Goal: Transaction & Acquisition: Register for event/course

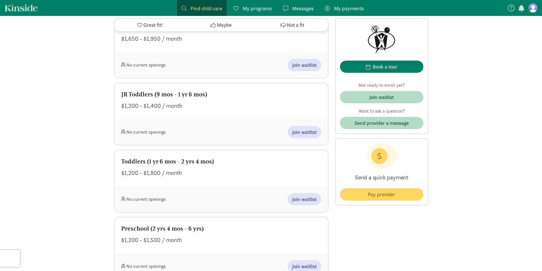
scroll to position [427, 0]
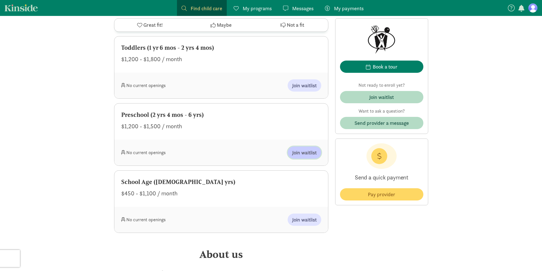
click at [309, 155] on span "Join waitlist" at bounding box center [304, 153] width 24 height 8
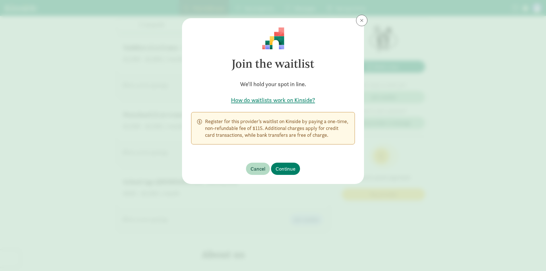
click at [292, 160] on footer "Cancel Continue" at bounding box center [273, 169] width 182 height 30
click at [293, 170] on span "Continue" at bounding box center [286, 169] width 20 height 8
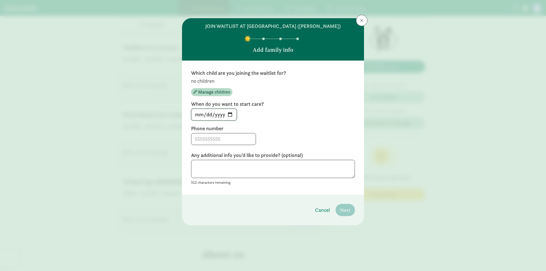
click at [231, 114] on input "[DATE]" at bounding box center [213, 114] width 45 height 11
type input "[DATE]"
click at [240, 138] on input at bounding box center [223, 138] width 64 height 11
type input "2065566305"
click at [281, 175] on textarea at bounding box center [273, 169] width 164 height 18
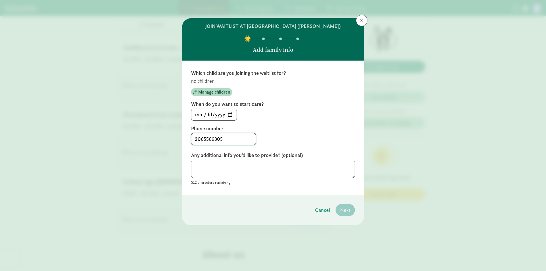
click at [244, 138] on input "2065566305" at bounding box center [223, 138] width 64 height 11
click at [284, 122] on div "Which child are you joining the waitlist for? no children Manage children When …" at bounding box center [273, 128] width 164 height 116
click at [311, 168] on textarea at bounding box center [273, 169] width 164 height 18
click at [223, 89] on span "Manage children" at bounding box center [214, 92] width 32 height 7
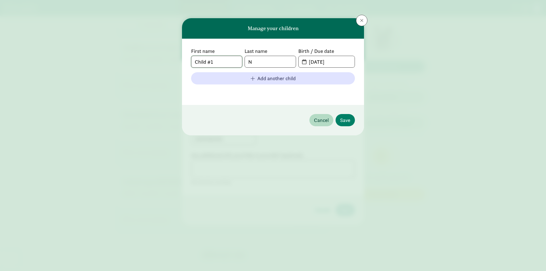
drag, startPoint x: 233, startPoint y: 61, endPoint x: 172, endPoint y: 73, distance: 61.9
click at [172, 73] on div "Manage your children First name Child #1 Last name N Birth / Due date [DATE] Ad…" at bounding box center [273, 135] width 546 height 271
type input "Feicity"
type input "[PERSON_NAME]"
type input "[DATE]"
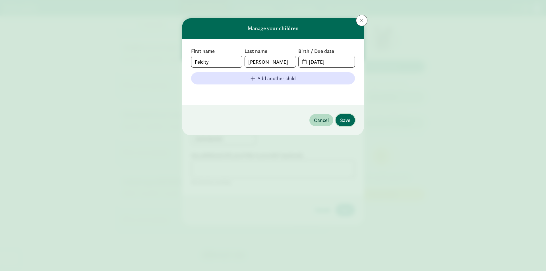
click at [346, 121] on span "Save" at bounding box center [345, 120] width 10 height 8
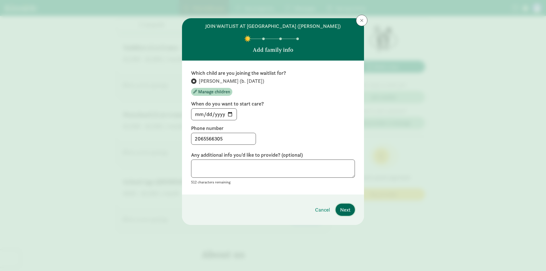
click at [350, 210] on button "Next" at bounding box center [345, 210] width 19 height 12
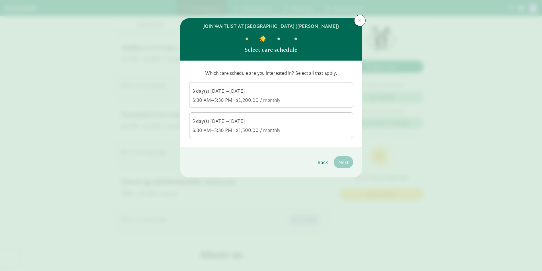
click at [285, 100] on div "6:30 AM–5:30 PM | $1,200.00 / monthly" at bounding box center [271, 100] width 158 height 7
click at [0, 0] on input "3 day(s) [DATE]–[DATE] 6:30 AM–5:30 PM | $1,200.00 / monthly" at bounding box center [0, 0] width 0 height 0
click at [345, 162] on span "Next" at bounding box center [343, 162] width 10 height 8
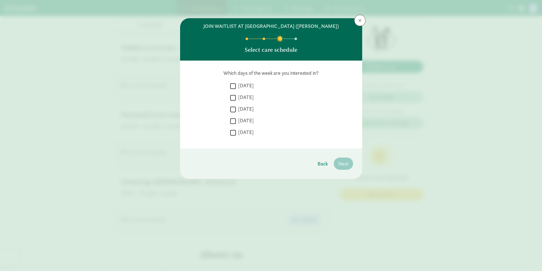
click at [232, 84] on input "[DATE]" at bounding box center [233, 86] width 6 height 8
checkbox input "true"
click at [234, 107] on input "[DATE]" at bounding box center [233, 110] width 6 height 8
checkbox input "true"
click at [234, 131] on input "[DATE]" at bounding box center [233, 133] width 6 height 8
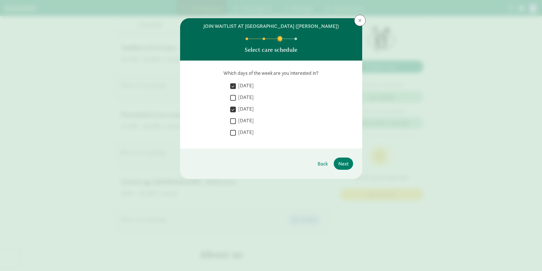
checkbox input "true"
click at [345, 165] on span "Next" at bounding box center [343, 164] width 10 height 8
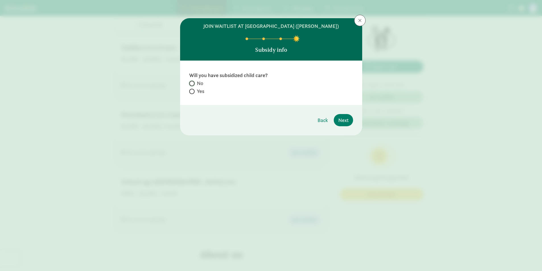
click at [192, 82] on input "No" at bounding box center [191, 84] width 4 height 4
radio input "true"
click at [346, 121] on span "Next" at bounding box center [343, 120] width 10 height 8
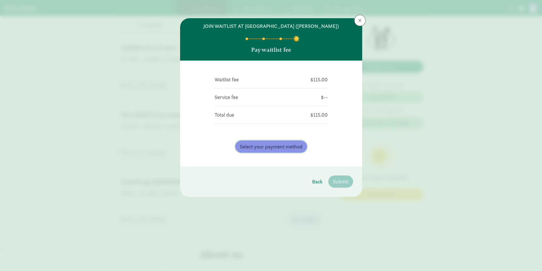
click at [265, 150] on span "Select your payment method" at bounding box center [271, 147] width 63 height 8
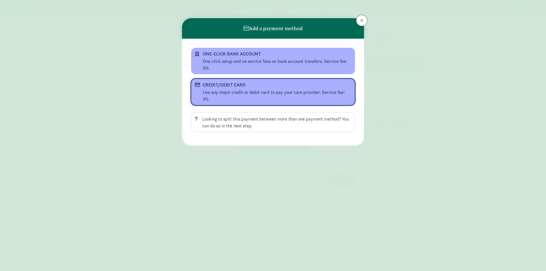
click at [279, 93] on div "Use any major credit or debit card to pay your care provider. Service fee: 3%" at bounding box center [277, 96] width 148 height 14
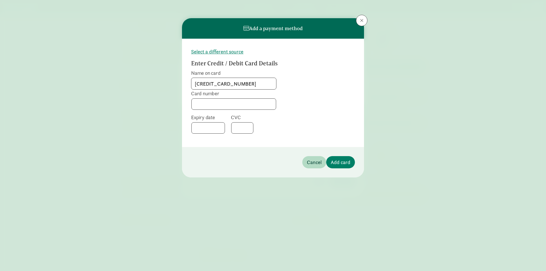
type input "[CREDIT_CARD_NUMBER]"
drag, startPoint x: 267, startPoint y: 84, endPoint x: 157, endPoint y: 88, distance: 110.4
click at [157, 88] on div "Add a payment method Select a different source Enter Credit / Debit Card Detail…" at bounding box center [273, 135] width 546 height 271
click at [257, 74] on label "Name on card" at bounding box center [233, 73] width 85 height 7
click at [257, 78] on input "Name on card" at bounding box center [233, 83] width 85 height 11
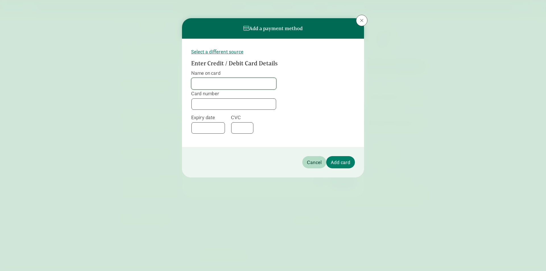
click at [257, 78] on input "Name on card" at bounding box center [233, 83] width 85 height 11
type input "[PERSON_NAME]"
click at [297, 88] on form "Select a different source Enter Credit / Debit Card Details Name on card [PERSO…" at bounding box center [273, 93] width 164 height 90
click at [361, 76] on div "Select a different source Enter Credit / Debit Card Details Name on card [PERSO…" at bounding box center [273, 93] width 182 height 108
click at [341, 161] on span "Add card" at bounding box center [341, 162] width 20 height 8
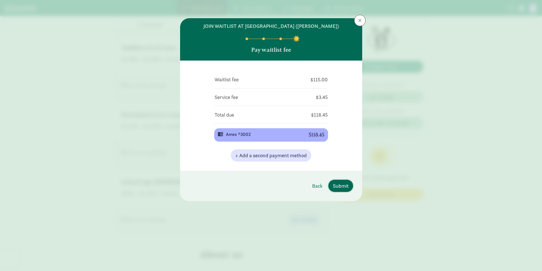
click at [338, 187] on span "Submit" at bounding box center [341, 186] width 16 height 8
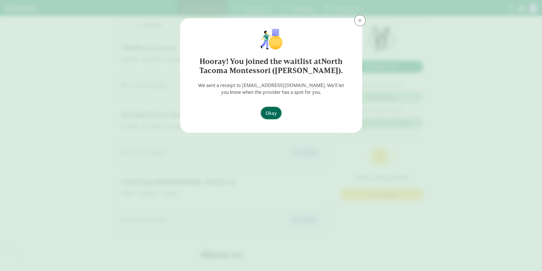
click at [269, 116] on span "Okay" at bounding box center [270, 113] width 11 height 8
